Goal: Information Seeking & Learning: Learn about a topic

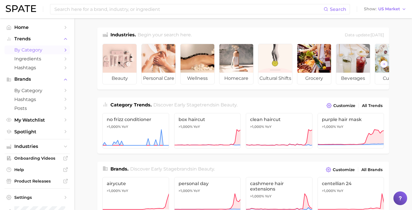
click at [26, 52] on span "by Category" at bounding box center [37, 49] width 46 height 5
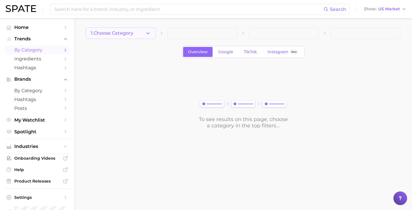
click at [120, 29] on button "1. Choose Category" at bounding box center [121, 32] width 70 height 11
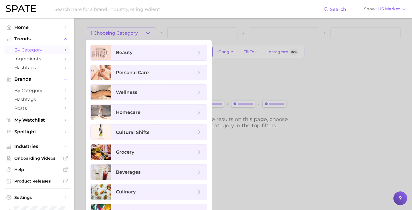
click at [113, 30] on div at bounding box center [206, 105] width 412 height 210
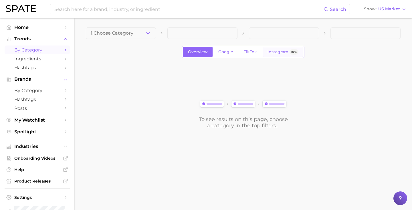
click at [289, 55] on link "Instagram Beta" at bounding box center [282, 52] width 41 height 10
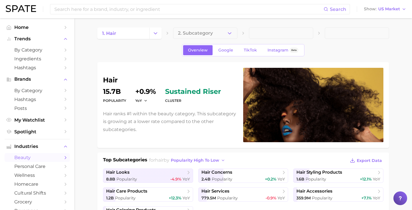
click at [186, 77] on h1 "hair" at bounding box center [169, 80] width 133 height 7
click at [186, 90] on span "sustained riser" at bounding box center [193, 91] width 56 height 7
click at [198, 93] on span "sustained riser" at bounding box center [193, 91] width 56 height 7
